Goal: Information Seeking & Learning: Learn about a topic

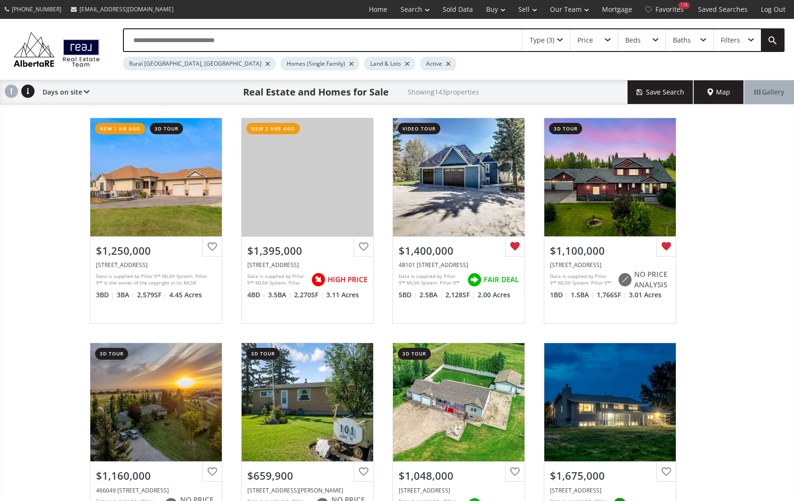
click at [294, 195] on div "View Photos & Details" at bounding box center [307, 177] width 131 height 118
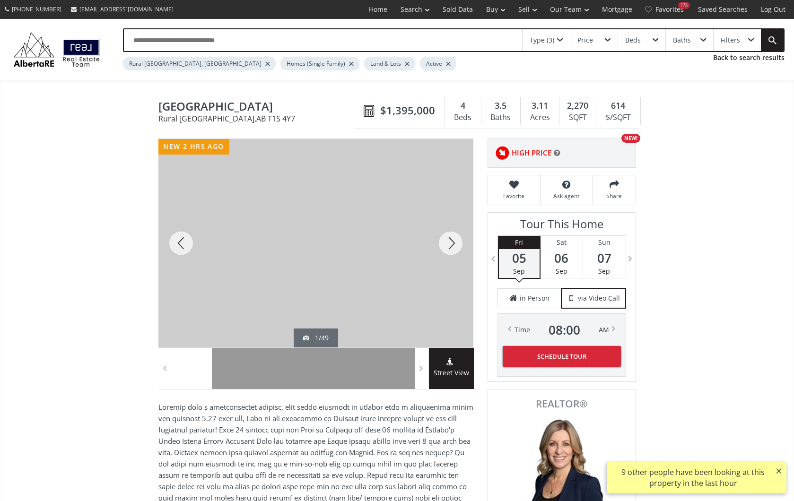
click at [452, 241] on div at bounding box center [450, 243] width 45 height 209
click at [451, 240] on div at bounding box center [450, 243] width 45 height 209
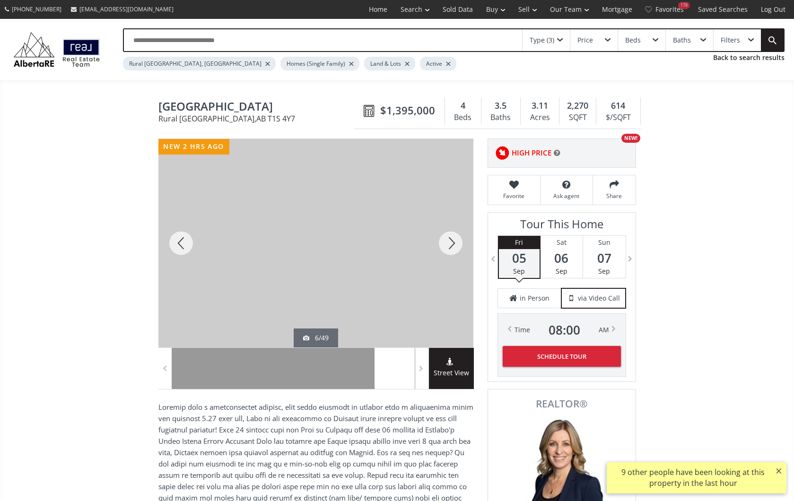
click at [451, 240] on div at bounding box center [450, 243] width 45 height 209
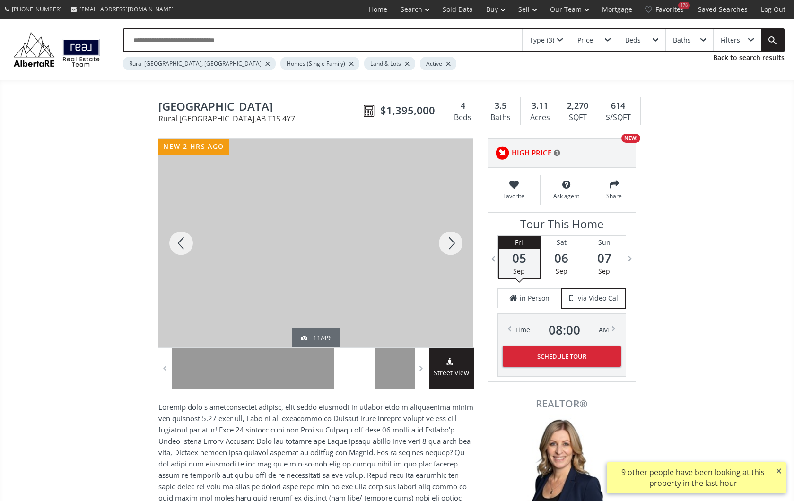
click at [451, 240] on div at bounding box center [450, 243] width 45 height 209
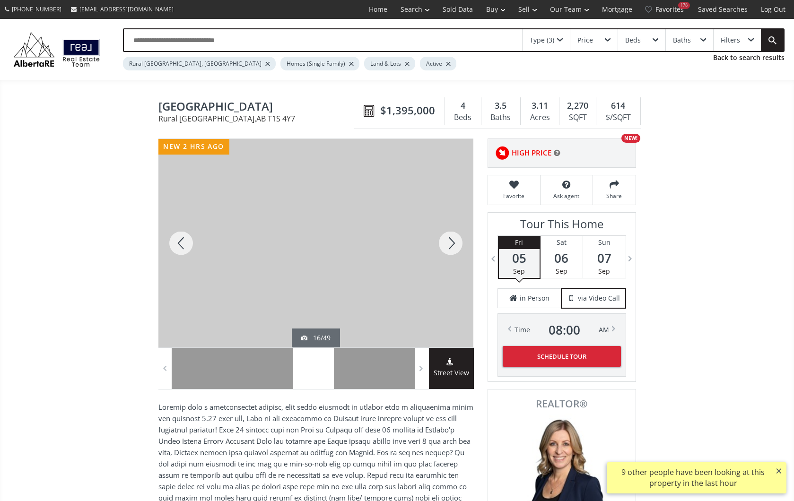
click at [451, 240] on div at bounding box center [450, 243] width 45 height 209
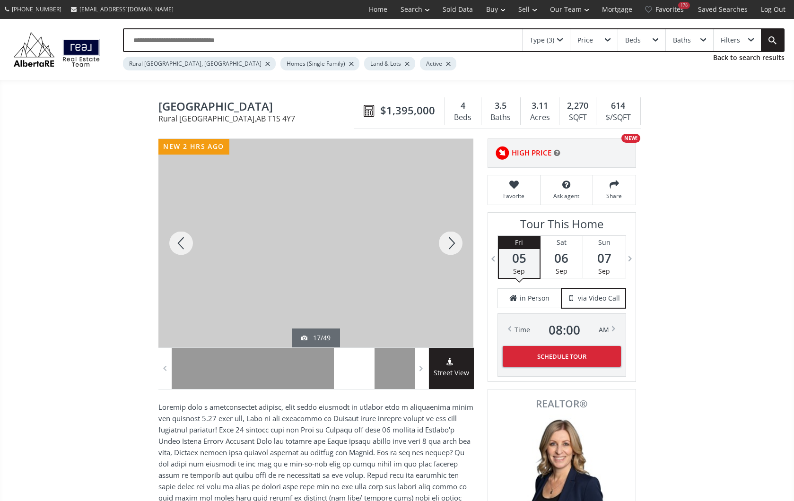
click at [451, 240] on div at bounding box center [450, 243] width 45 height 209
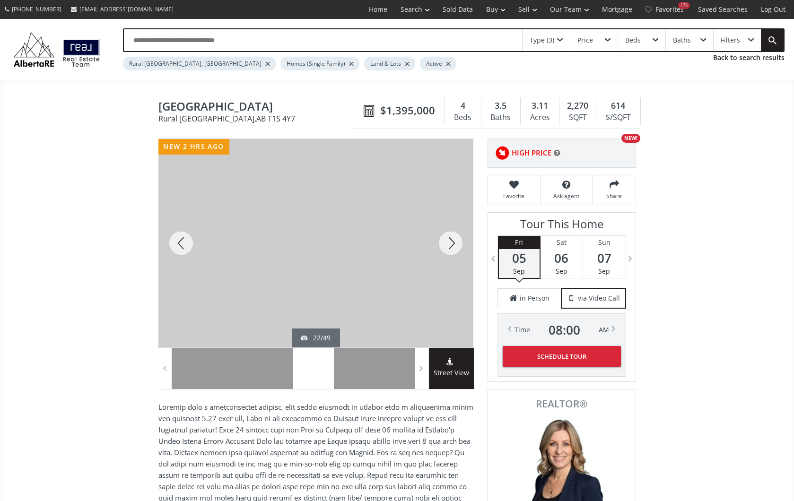
click at [451, 240] on div at bounding box center [450, 243] width 45 height 209
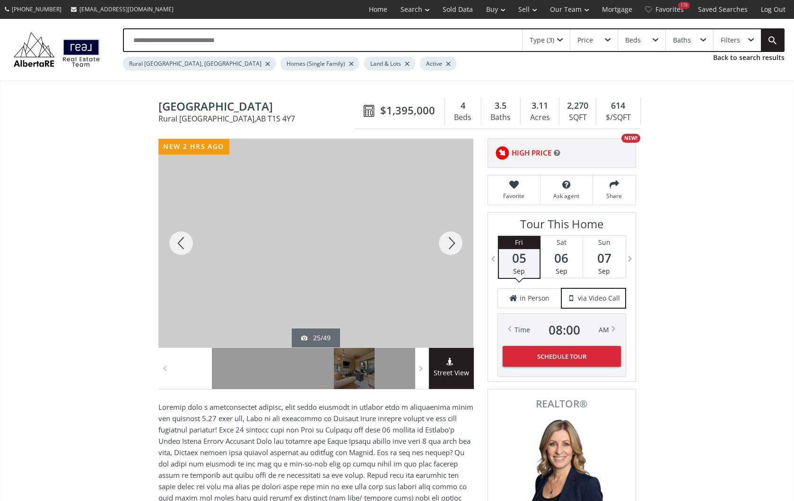
click at [451, 240] on div at bounding box center [450, 243] width 45 height 209
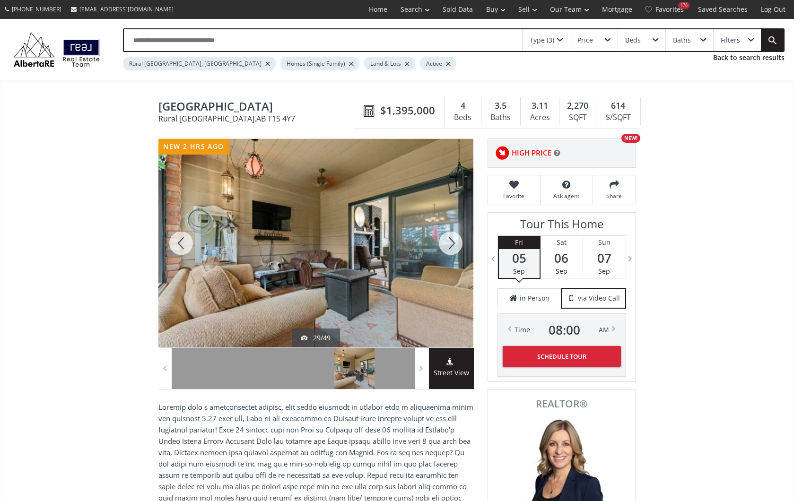
click at [451, 240] on div at bounding box center [450, 243] width 45 height 209
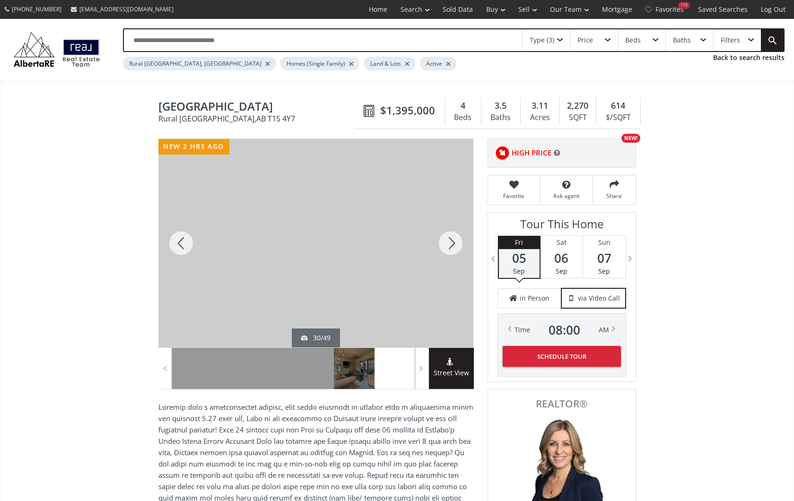
click at [451, 240] on div at bounding box center [450, 243] width 45 height 209
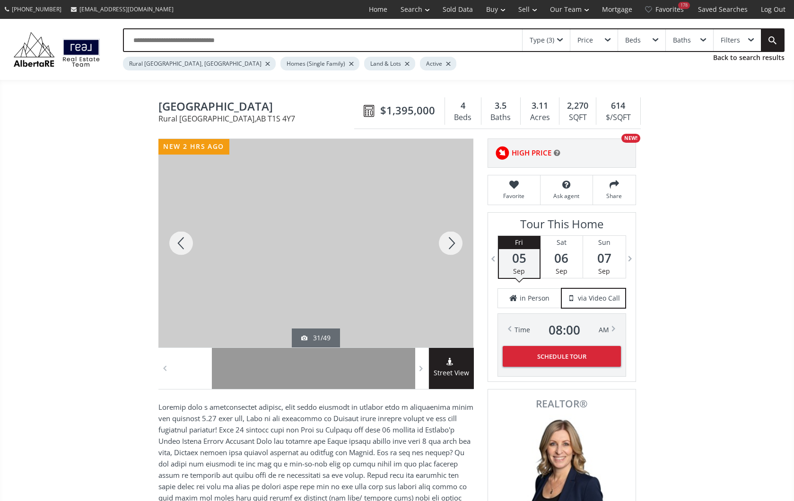
click at [451, 240] on div at bounding box center [450, 243] width 45 height 209
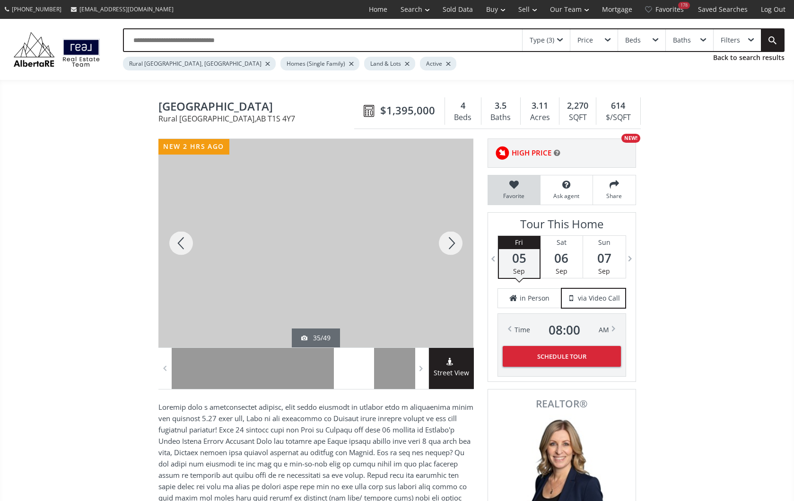
click at [515, 184] on icon at bounding box center [514, 184] width 43 height 9
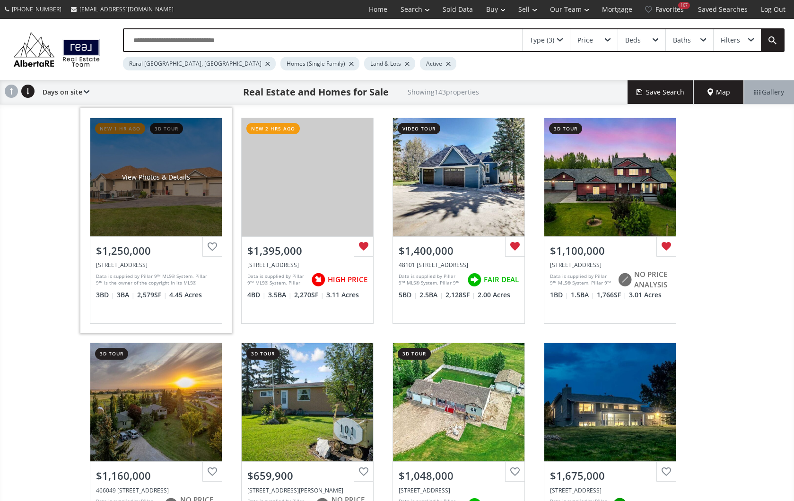
click at [139, 212] on div "View Photos & Details" at bounding box center [155, 177] width 131 height 118
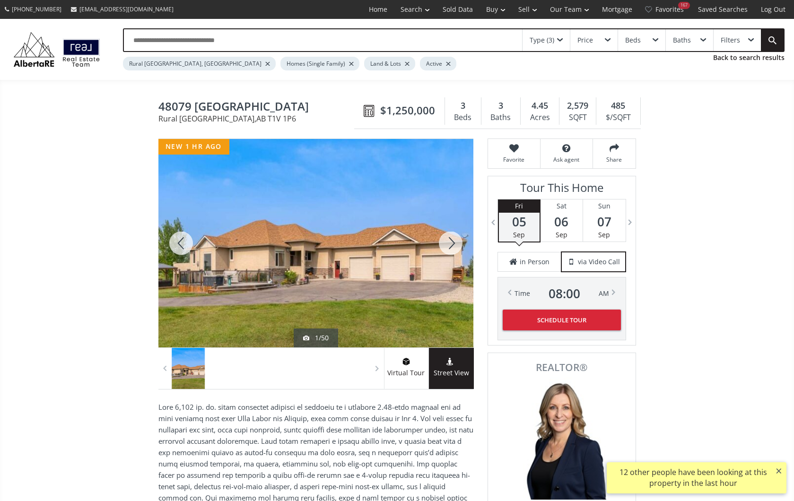
scroll to position [0, 0]
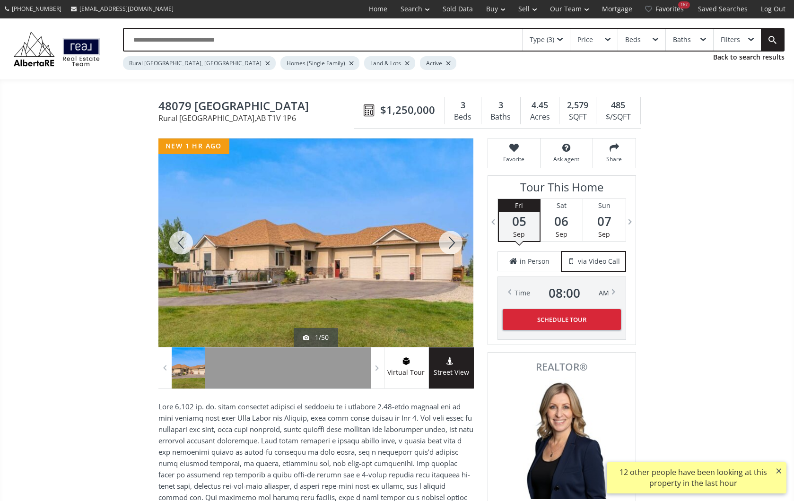
click at [450, 241] on div at bounding box center [450, 243] width 45 height 209
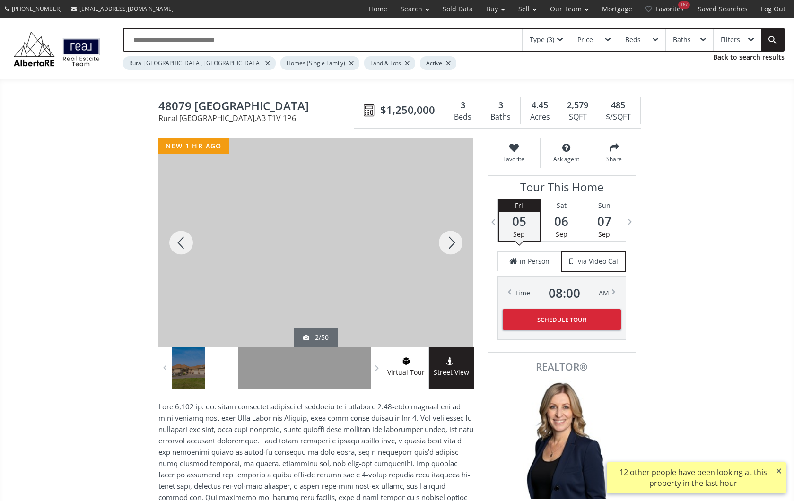
click at [450, 240] on div at bounding box center [450, 243] width 45 height 209
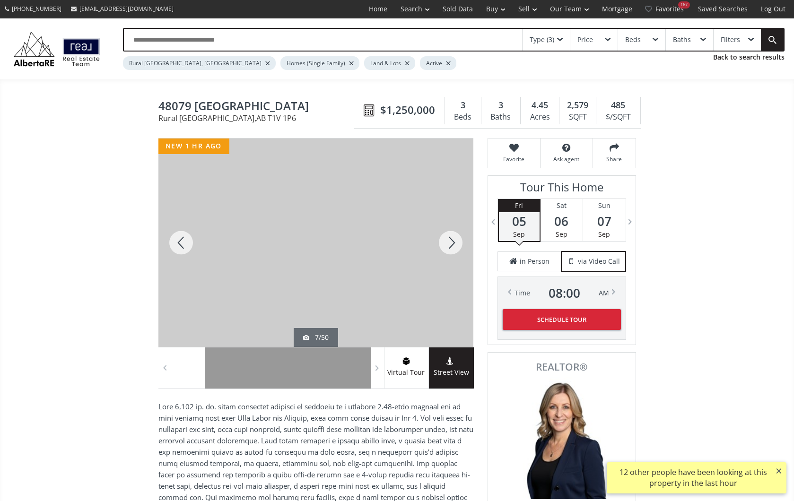
click at [450, 240] on div at bounding box center [450, 243] width 45 height 209
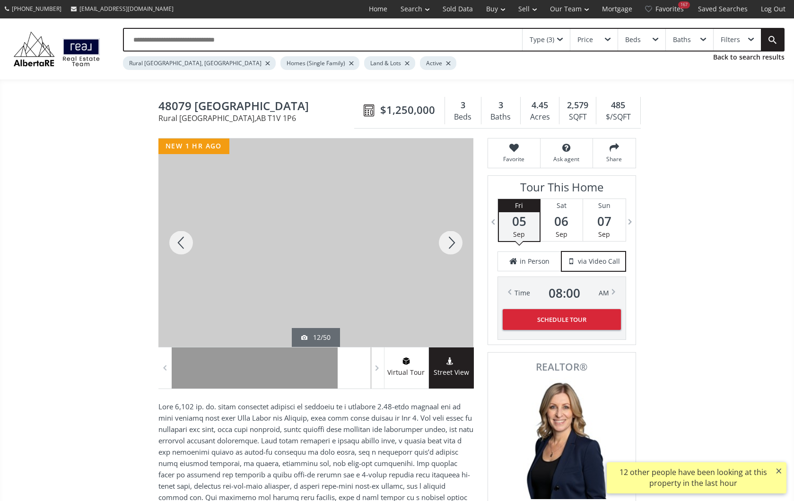
click at [450, 240] on div at bounding box center [450, 243] width 45 height 209
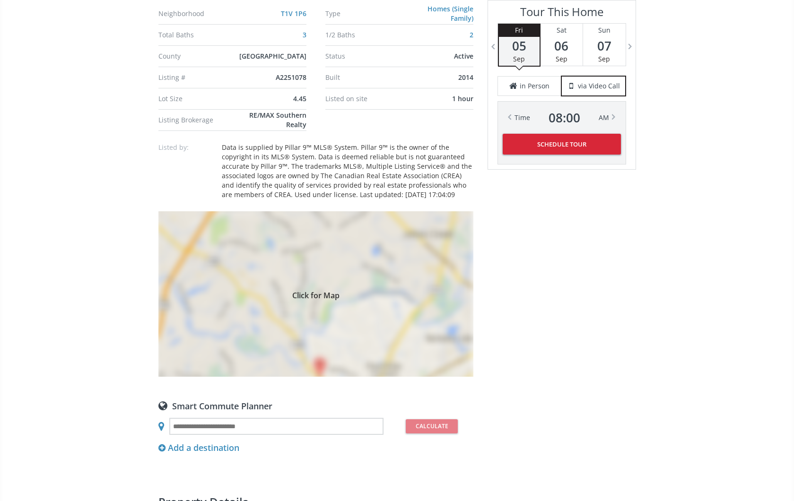
scroll to position [683, 0]
click at [355, 297] on span "Click for Map" at bounding box center [315, 294] width 315 height 8
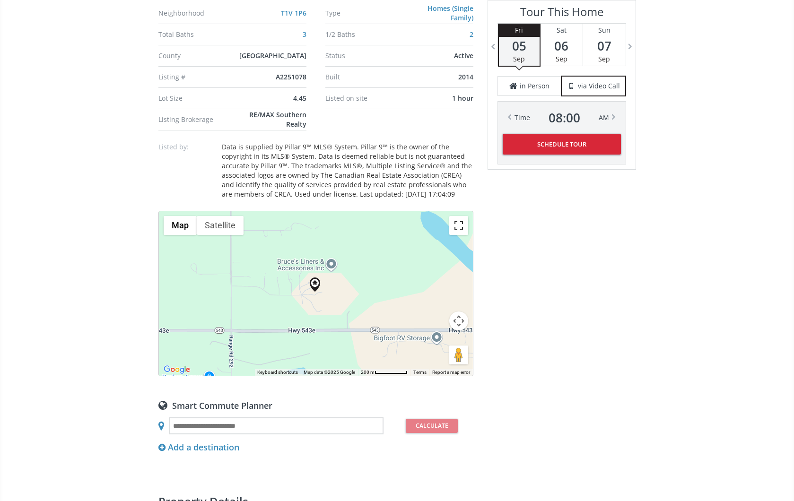
click at [459, 224] on button "Toggle fullscreen view" at bounding box center [458, 225] width 19 height 19
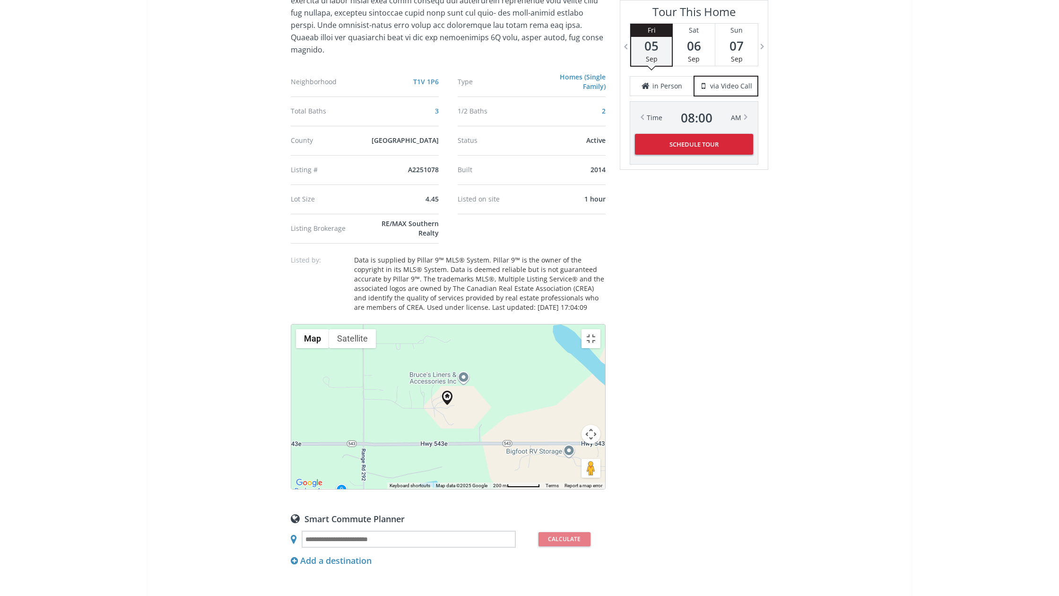
click at [601, 444] on button "Map camera controls" at bounding box center [591, 434] width 19 height 19
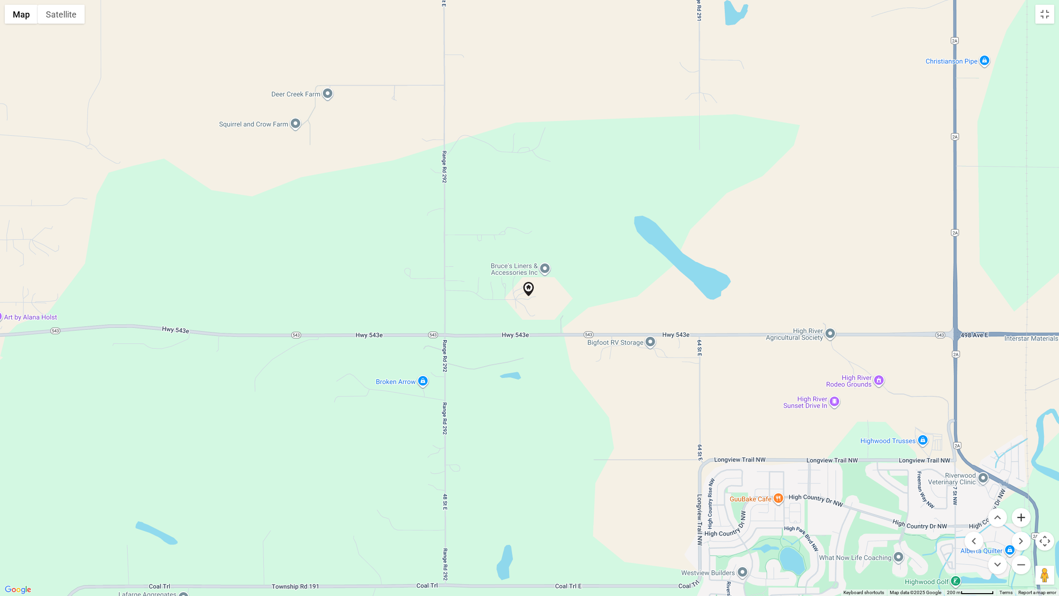
click at [794, 501] on button "Zoom in" at bounding box center [1021, 517] width 19 height 19
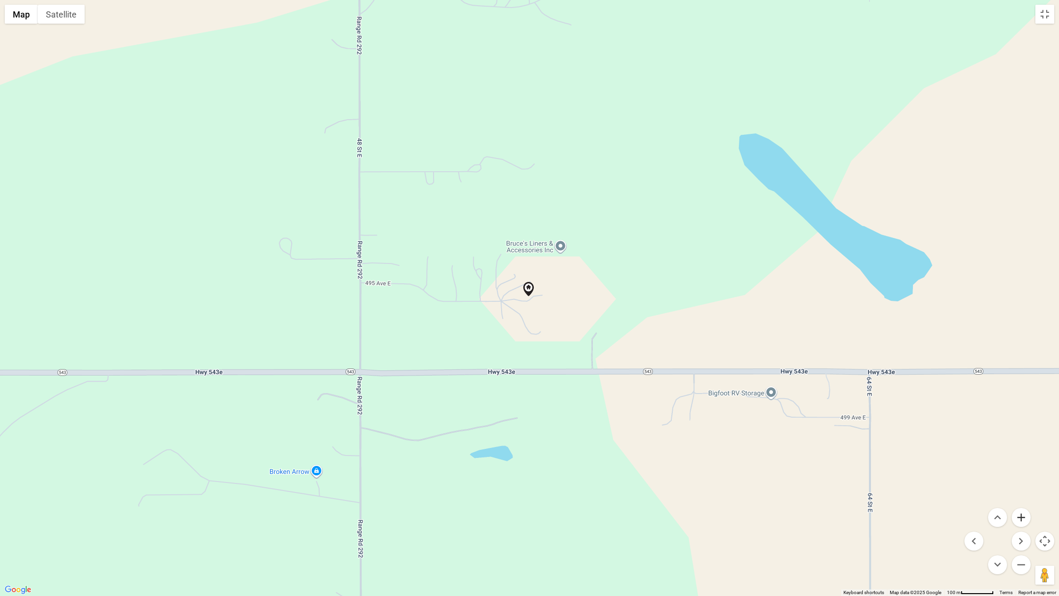
click at [794, 501] on button "Zoom in" at bounding box center [1021, 517] width 19 height 19
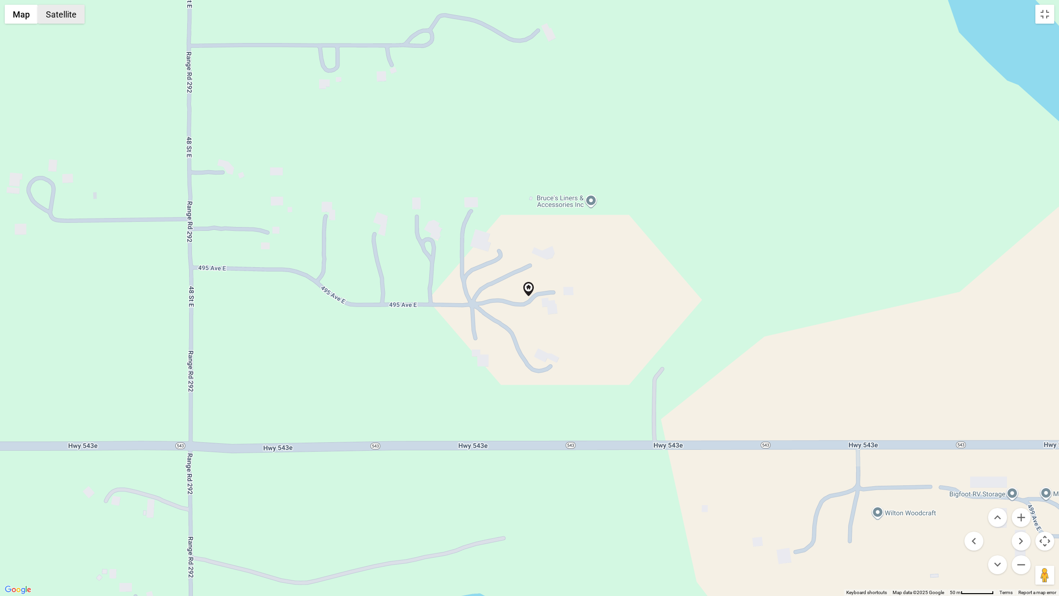
click at [61, 14] on button "Satellite" at bounding box center [61, 14] width 47 height 19
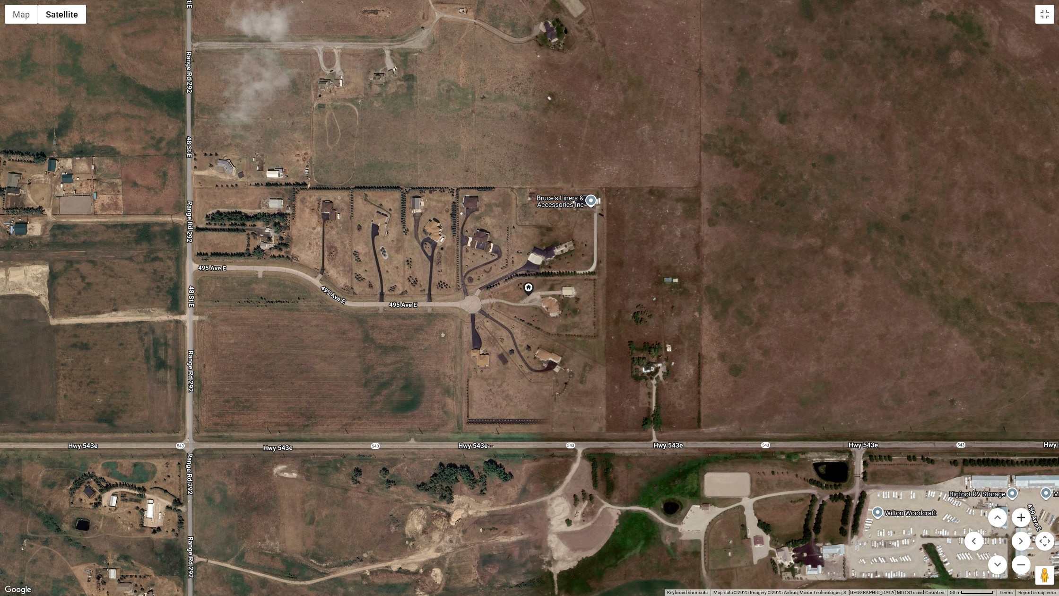
click at [794, 501] on button "Zoom in" at bounding box center [1021, 517] width 19 height 19
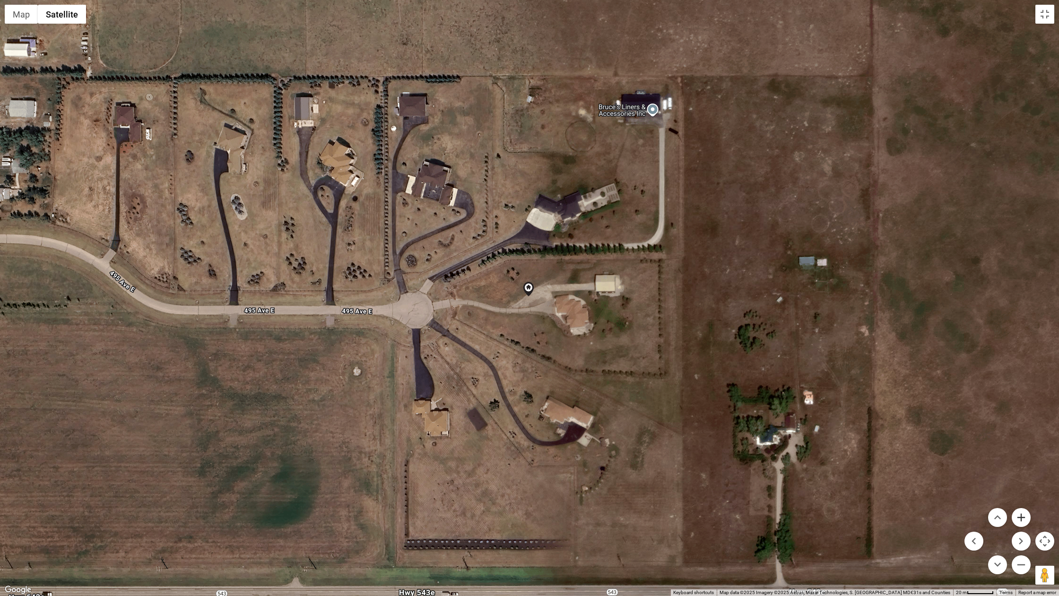
click at [794, 501] on button "Zoom in" at bounding box center [1021, 517] width 19 height 19
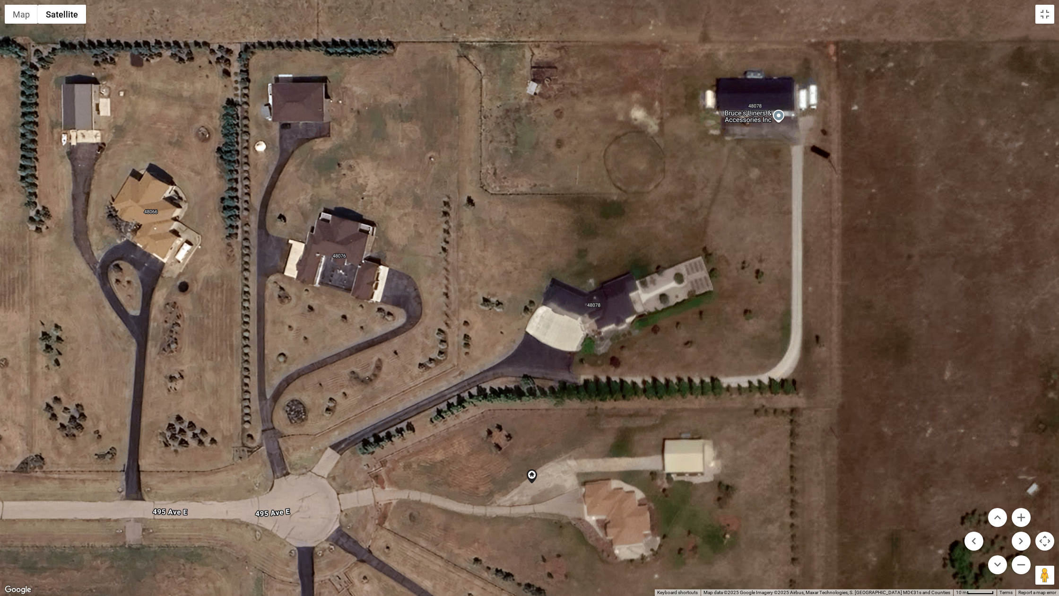
drag, startPoint x: 835, startPoint y: 326, endPoint x: 838, endPoint y: 515, distance: 188.3
click at [794, 501] on div at bounding box center [529, 298] width 1059 height 596
click at [794, 16] on button "Toggle fullscreen view" at bounding box center [1045, 14] width 19 height 19
